Goal: Ask a question

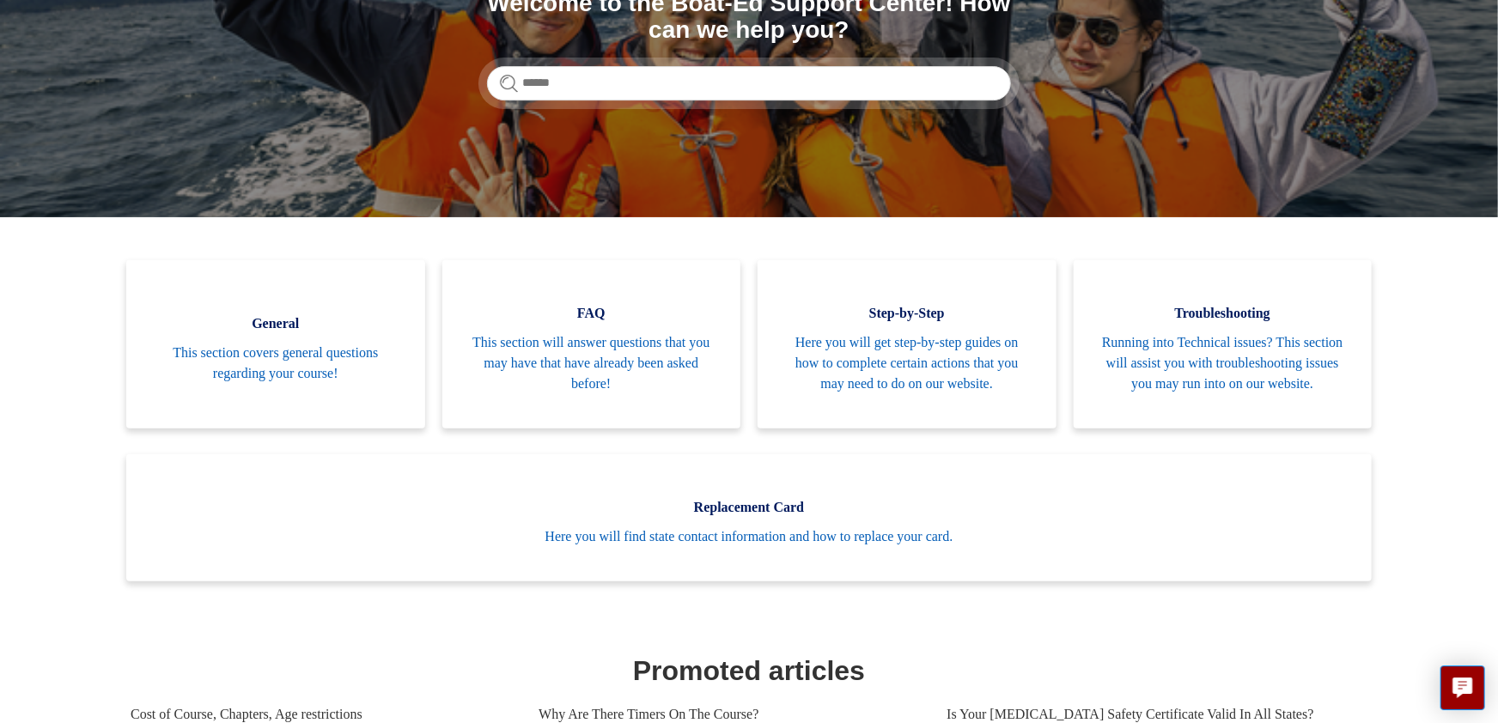
scroll to position [236, 0]
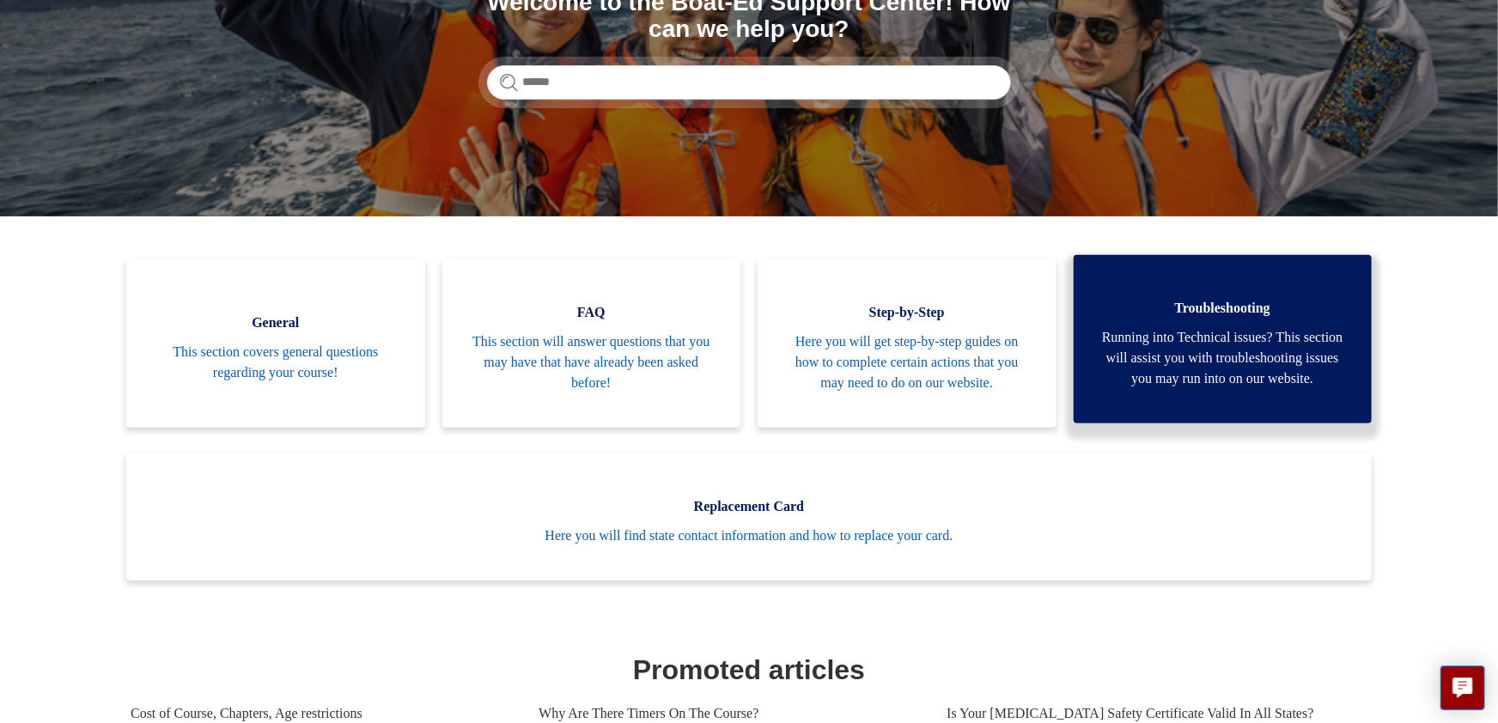
click at [1277, 354] on span "Running into Technical issues? This section will assist you with troubleshootin…" at bounding box center [1222, 358] width 247 height 62
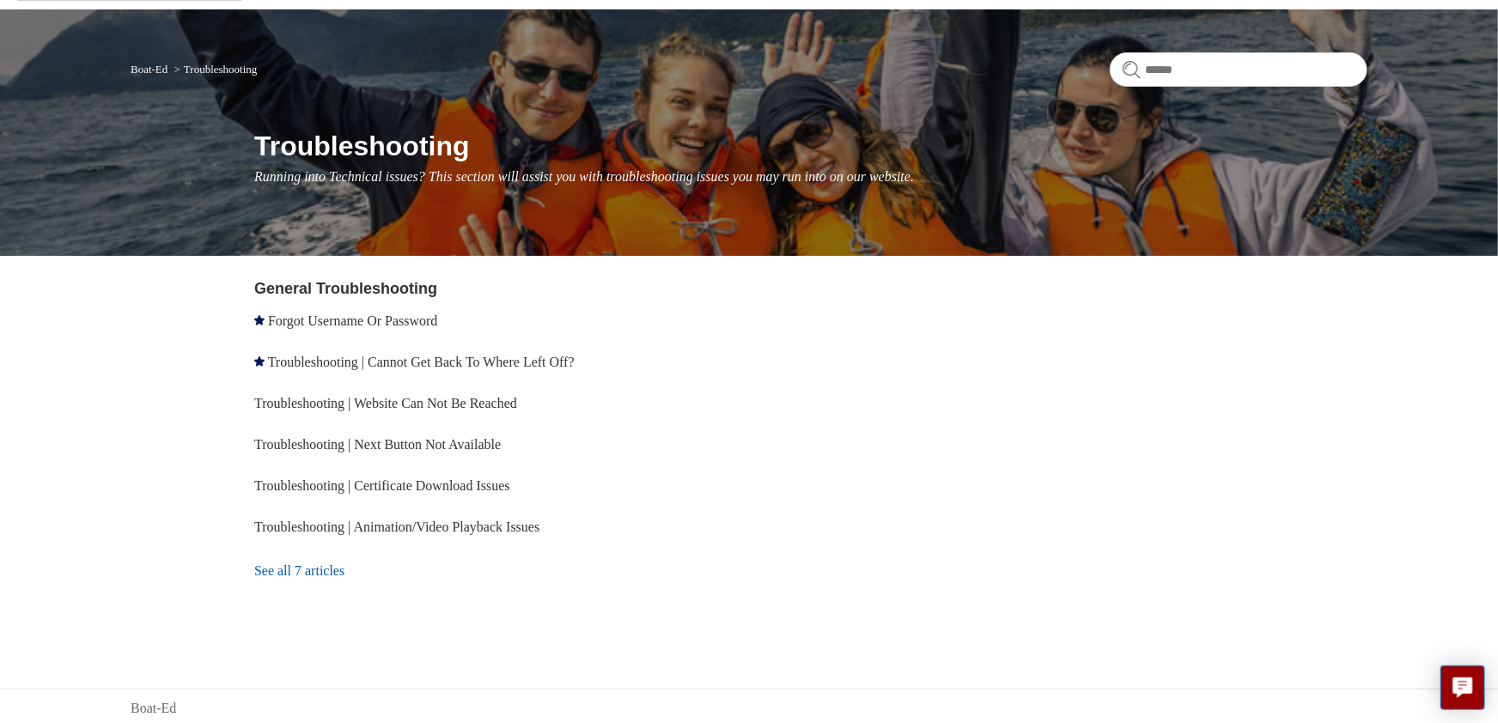
scroll to position [103, 0]
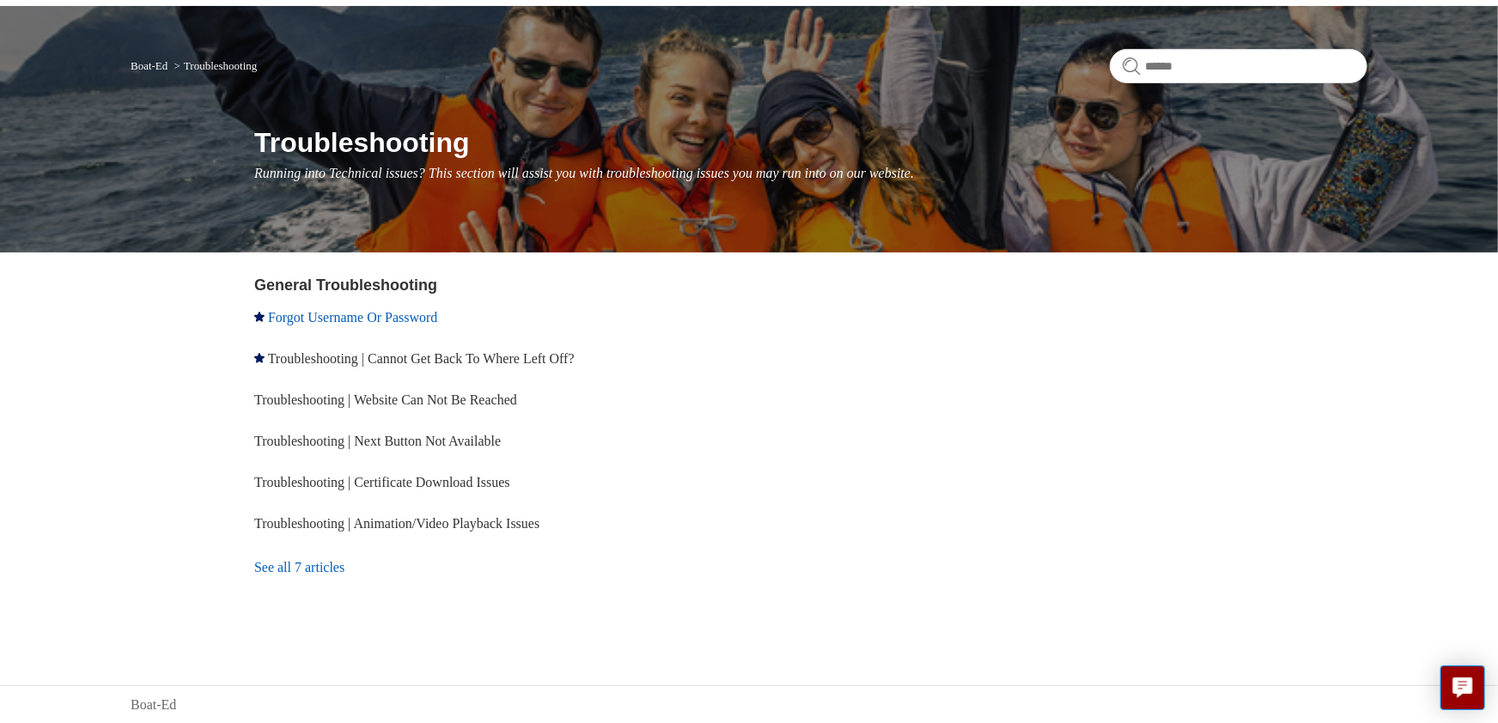
click at [398, 316] on link "Forgot Username Or Password" at bounding box center [352, 317] width 169 height 15
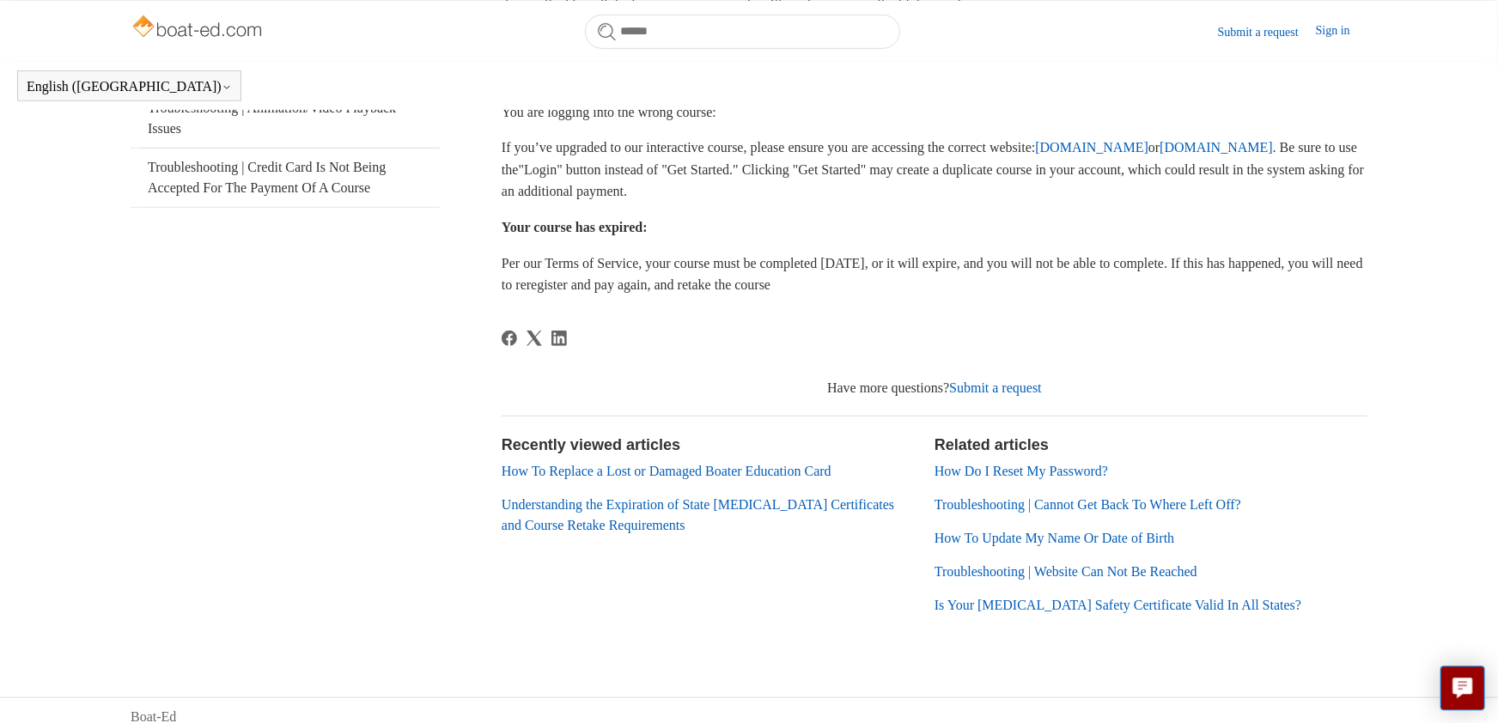
scroll to position [471, 0]
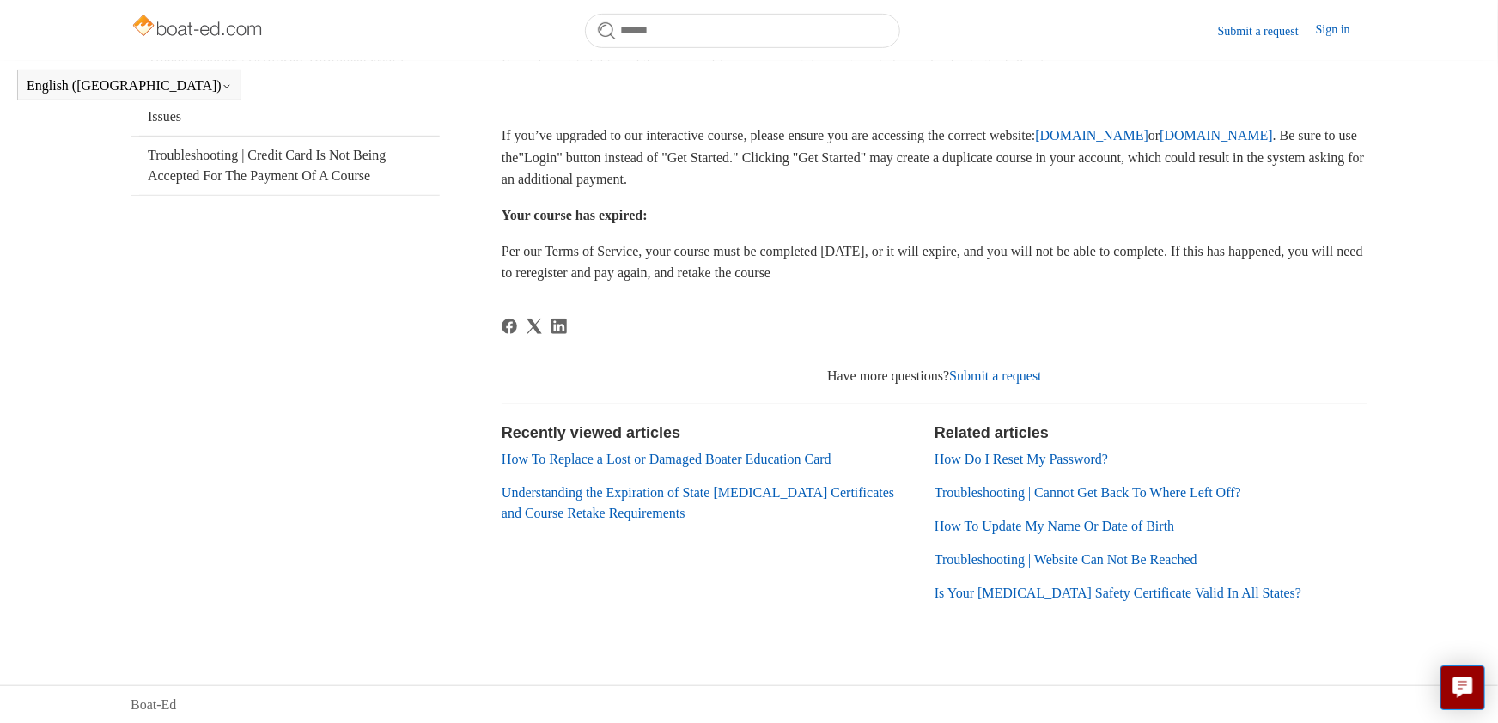
click at [717, 461] on link "How To Replace a Lost or Damaged Boater Education Card" at bounding box center [666, 459] width 330 height 15
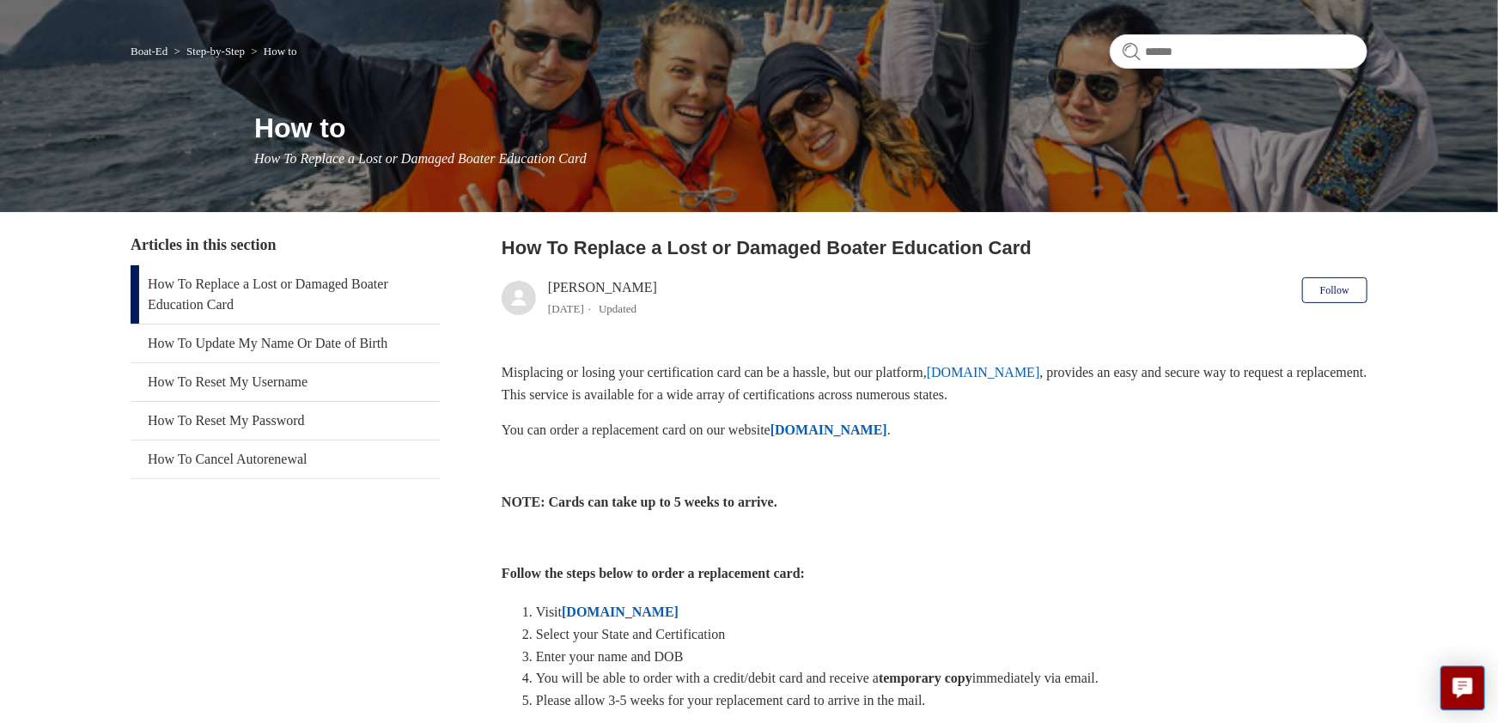
scroll to position [131, 0]
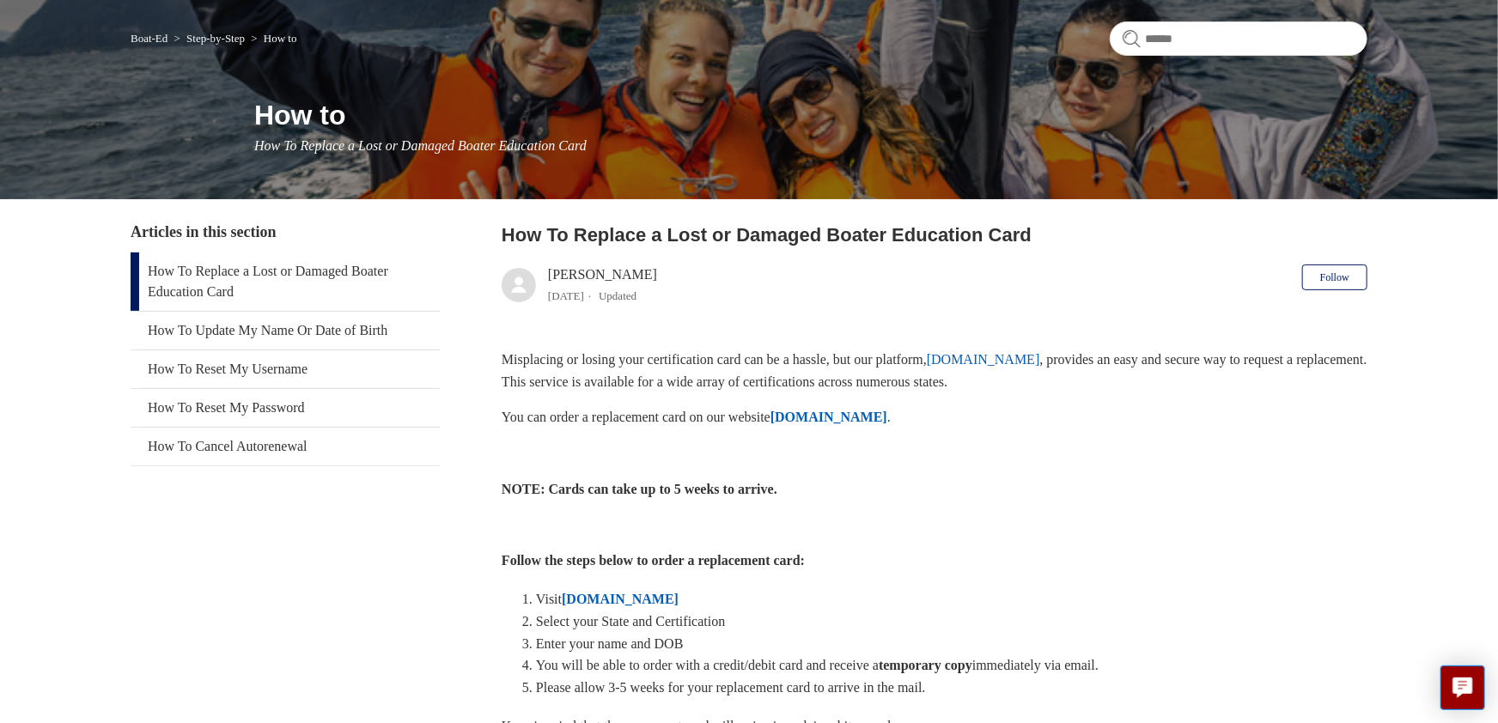
click at [878, 418] on strong "ILostMyCard.com" at bounding box center [828, 417] width 117 height 15
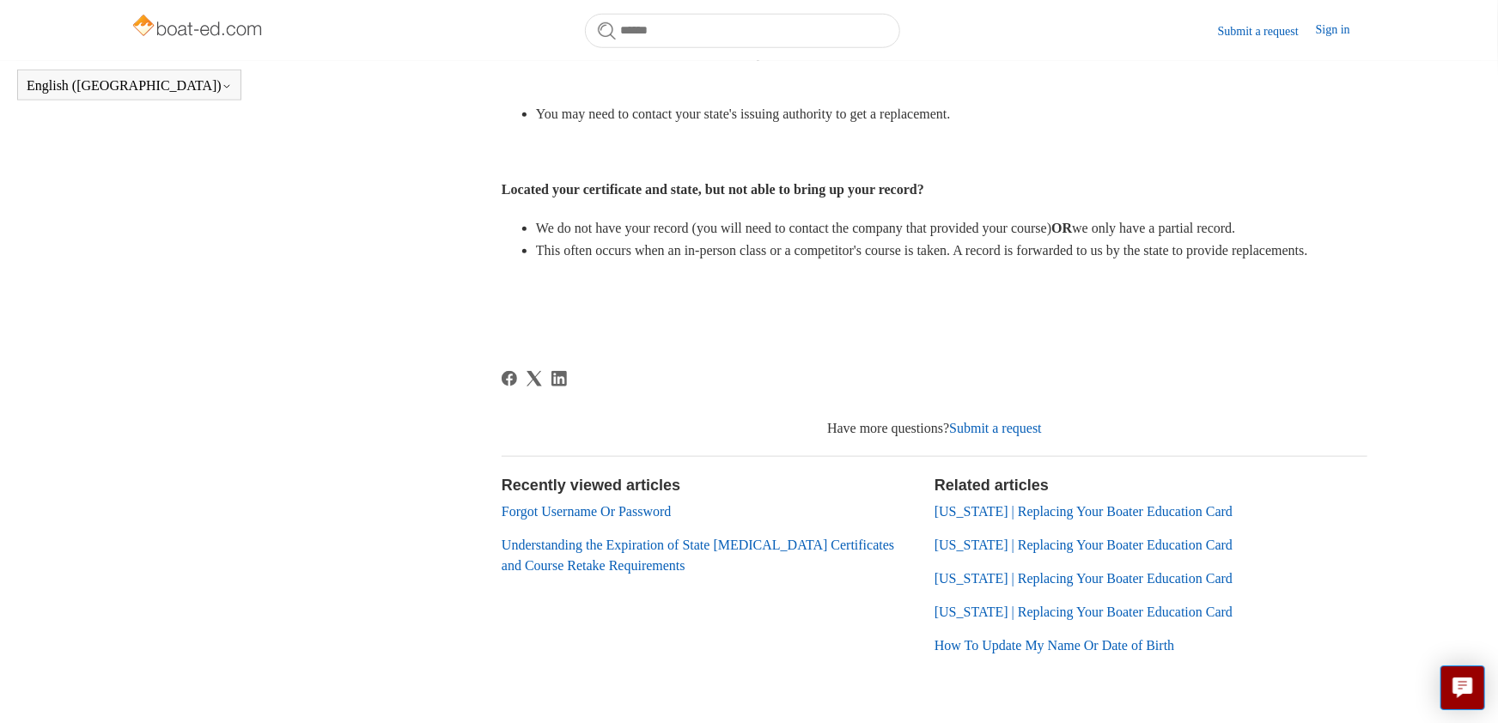
scroll to position [939, 0]
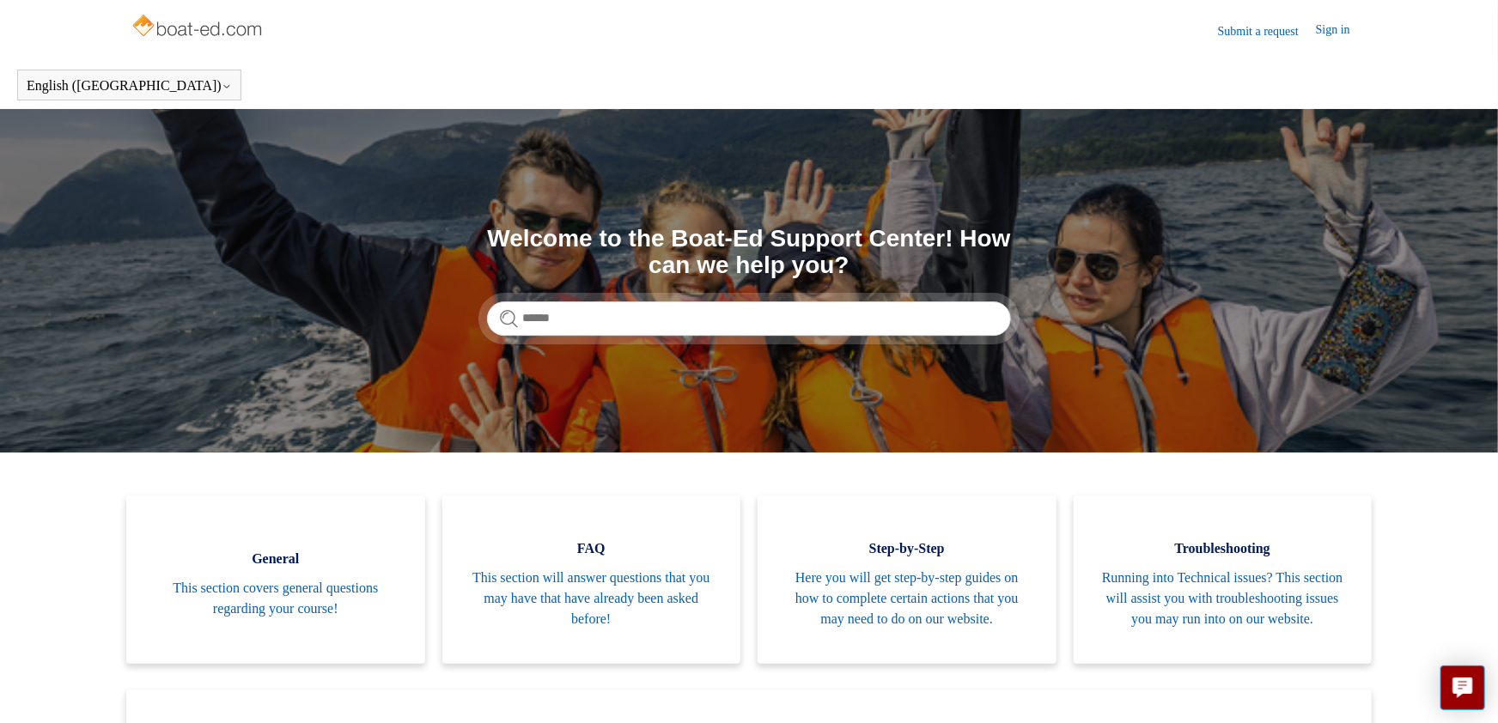
click at [1277, 33] on link "Submit a request" at bounding box center [1267, 31] width 98 height 18
